Goal: Task Accomplishment & Management: Complete application form

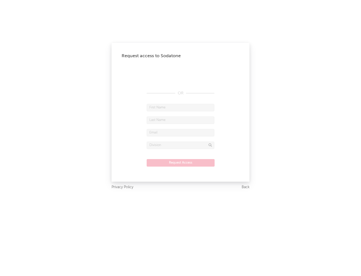
click at [180, 107] on input "text" at bounding box center [181, 108] width 68 height 8
type input "[PERSON_NAME]"
click at [180, 120] on input "text" at bounding box center [181, 120] width 68 height 8
type input "[PERSON_NAME]"
click at [180, 132] on input "text" at bounding box center [181, 133] width 68 height 8
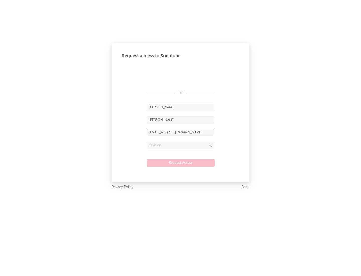
type input "[EMAIL_ADDRESS][DOMAIN_NAME]"
click at [180, 145] on input "text" at bounding box center [181, 145] width 68 height 8
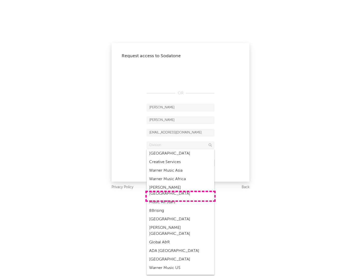
click at [180, 198] on div "Music All Stars" at bounding box center [181, 202] width 68 height 9
type input "Music All Stars"
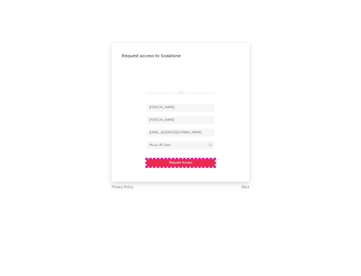
click at [180, 162] on button "Request Access" at bounding box center [181, 163] width 68 height 8
